Goal: Find specific page/section: Find specific page/section

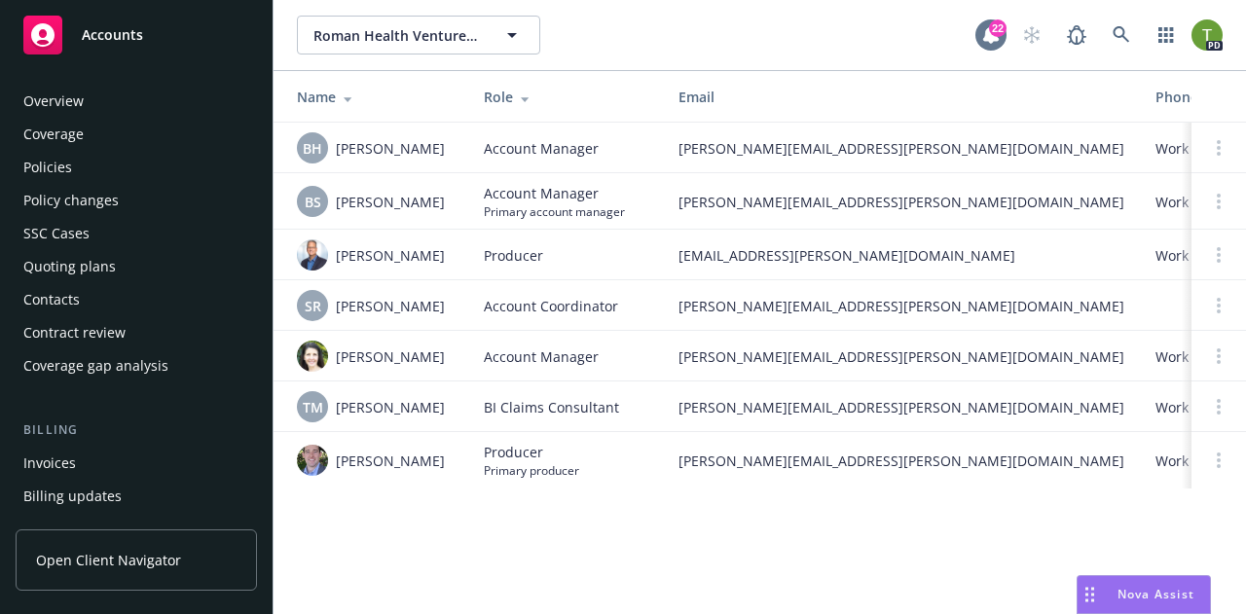
scroll to position [381, 0]
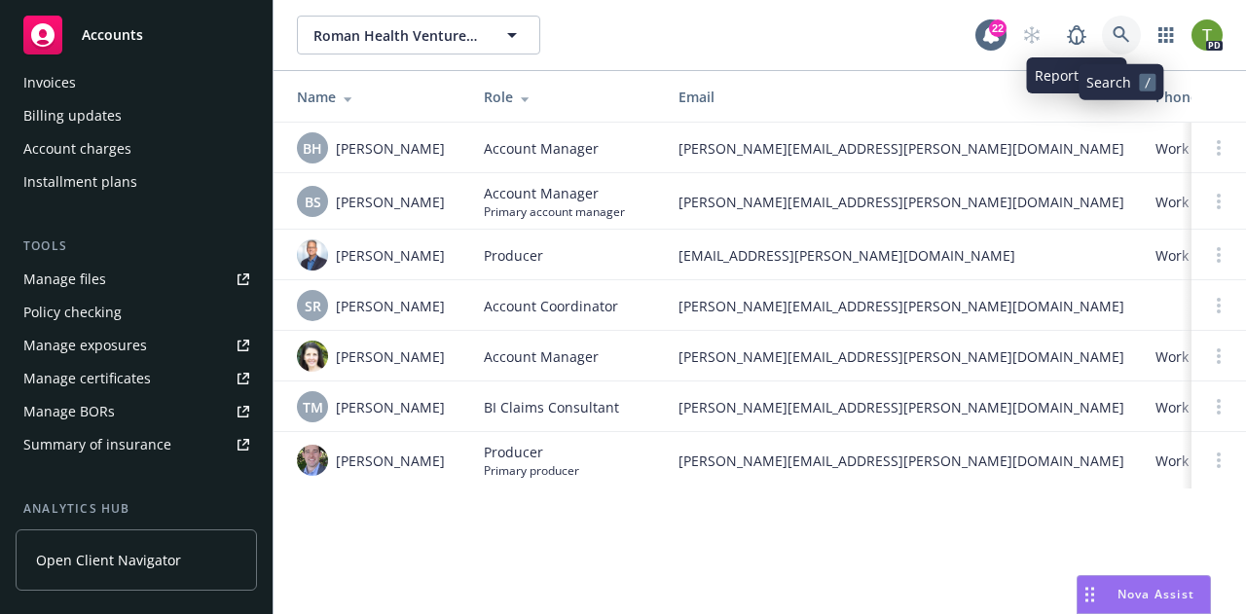
click at [1112, 28] on icon at bounding box center [1121, 35] width 18 height 18
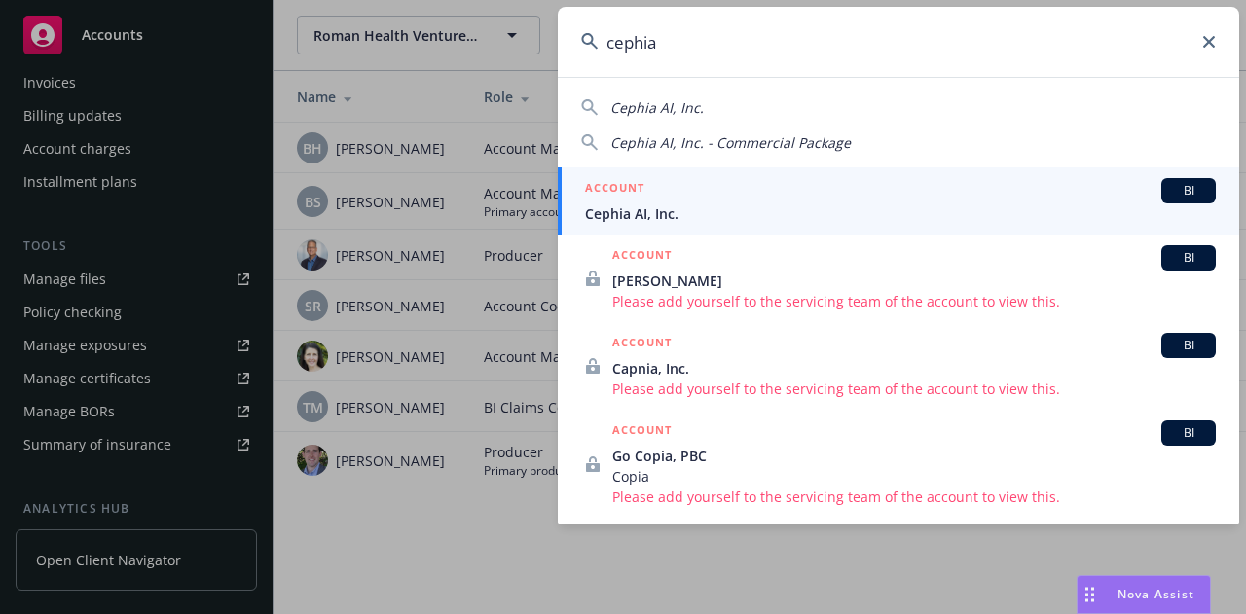
type input "cephia"
click at [670, 200] on div "ACCOUNT BI" at bounding box center [900, 190] width 631 height 25
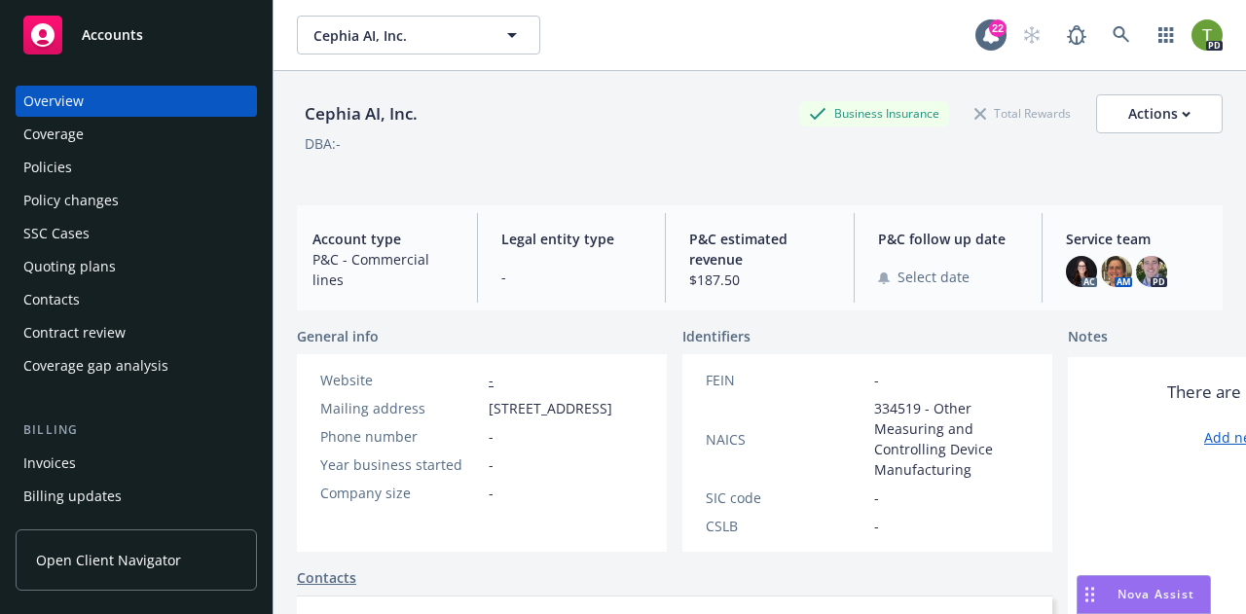
click at [78, 174] on div "Policies" at bounding box center [136, 167] width 226 height 31
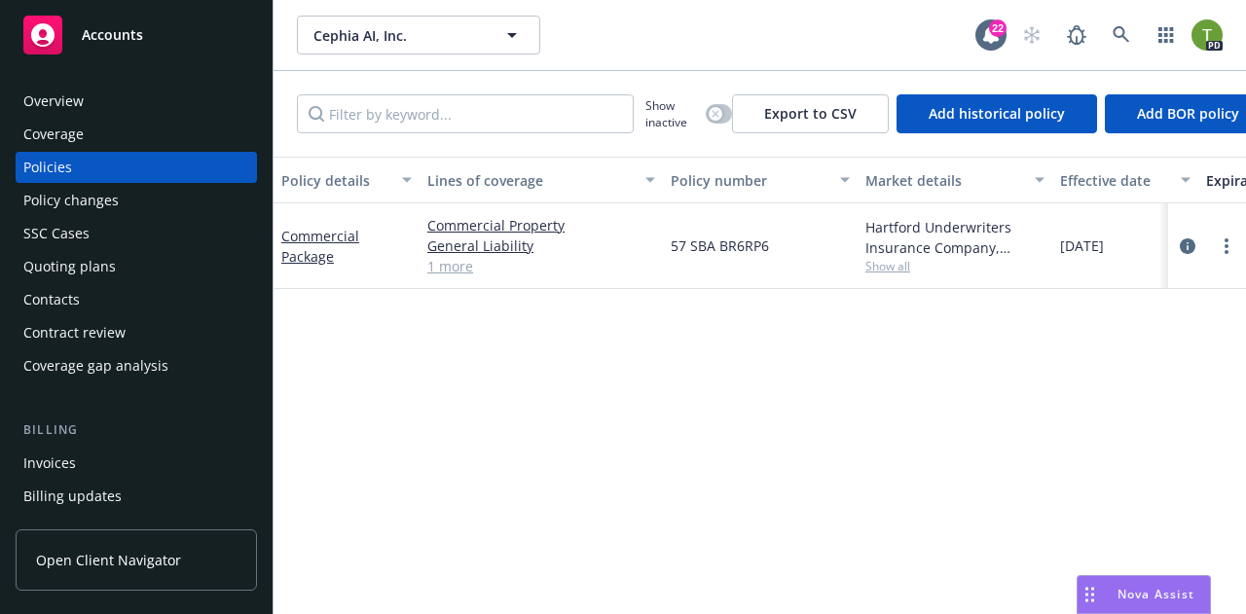
click at [75, 111] on div "Overview" at bounding box center [53, 101] width 60 height 31
